Goal: Obtain resource: Obtain resource

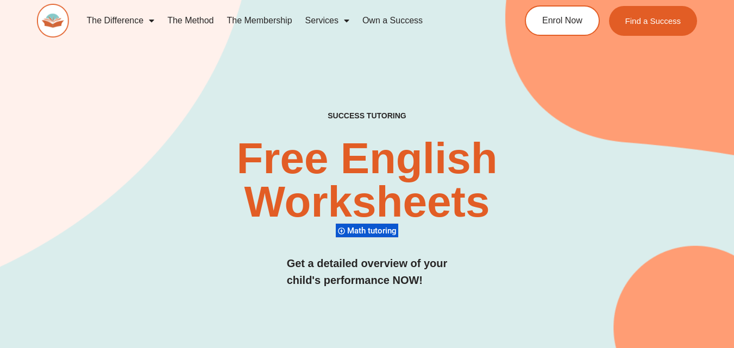
click at [573, 176] on h2 "Free English Worksheets​" at bounding box center [367, 180] width 436 height 87
click at [557, 168] on h2 "Free English Worksheets​" at bounding box center [367, 180] width 436 height 87
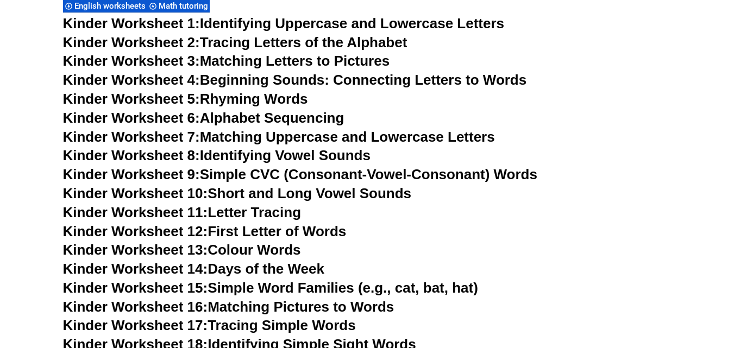
scroll to position [489, 0]
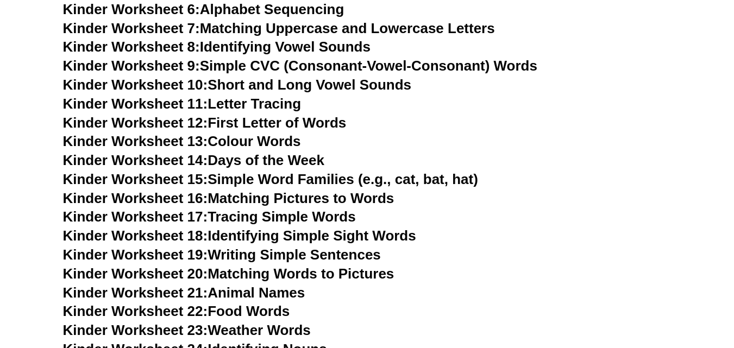
click at [653, 158] on h3 "Kinder Worksheet 14: Days of the Week" at bounding box center [367, 161] width 609 height 18
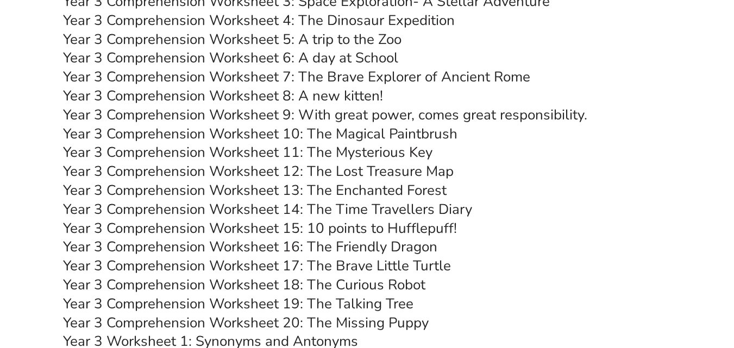
scroll to position [3533, 0]
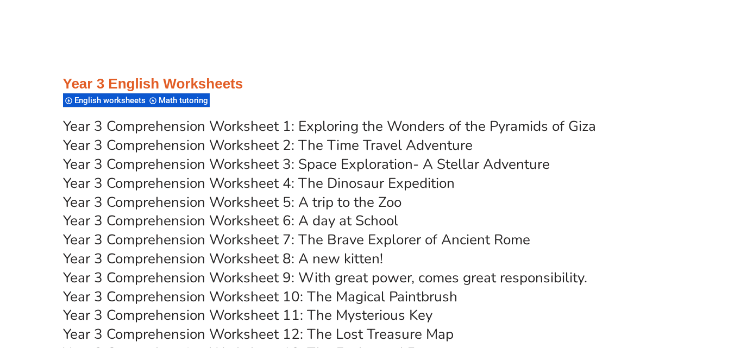
click at [343, 134] on link "Year 3 Comprehension Worksheet 1: Exploring the Wonders of the Pyramids of Giza" at bounding box center [329, 126] width 533 height 19
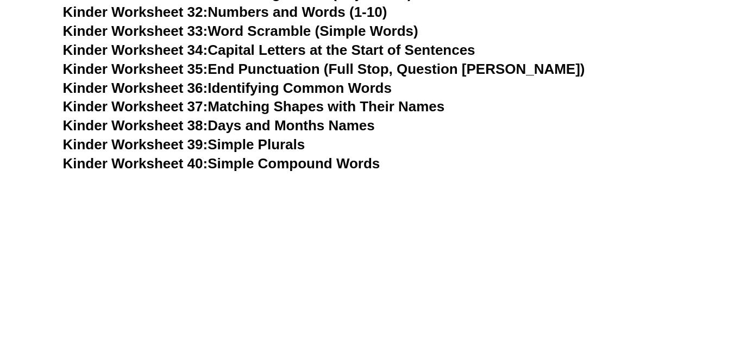
scroll to position [0, 0]
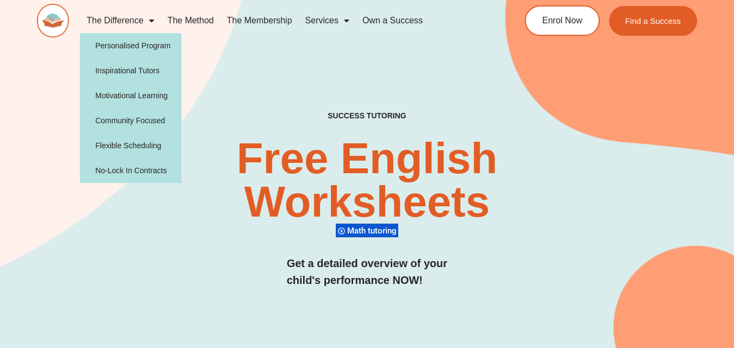
click at [154, 25] on span "Menu" at bounding box center [149, 21] width 11 height 20
click at [621, 119] on div "SUCCESS TUTORING​ Free English Worksheets​ Math tutoring Get a detailed overvie…" at bounding box center [367, 211] width 661 height 200
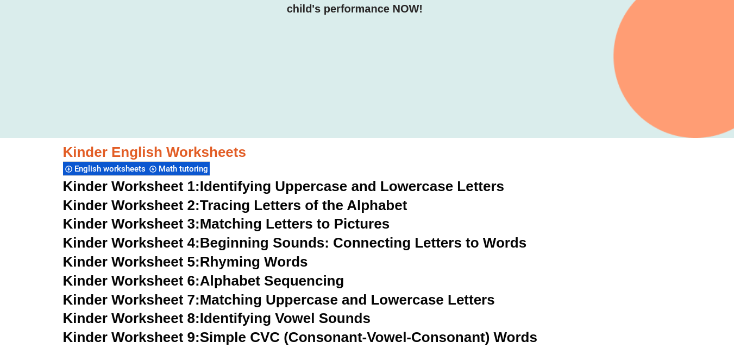
scroll to position [54, 0]
